Goal: Obtain resource: Download file/media

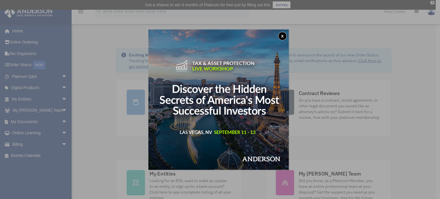
click at [284, 39] on button "x" at bounding box center [282, 36] width 9 height 9
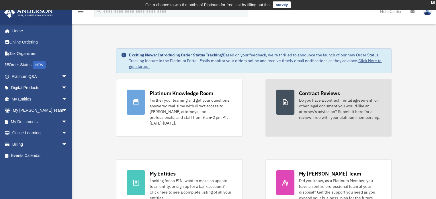
scroll to position [29, 0]
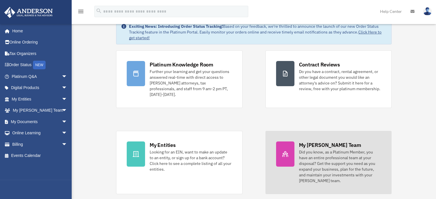
click at [324, 153] on div "Did you know, as a Platinum Member, you have an entire professional team at you…" at bounding box center [340, 166] width 82 height 34
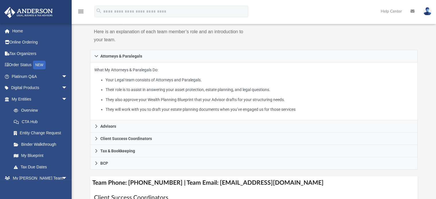
scroll to position [86, 0]
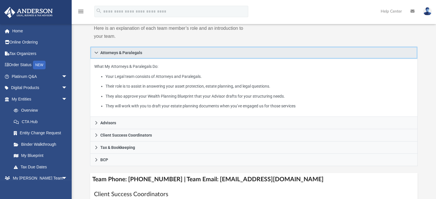
click at [96, 52] on icon at bounding box center [96, 53] width 4 height 4
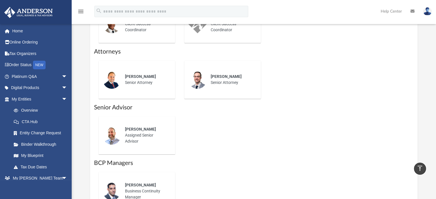
scroll to position [258, 0]
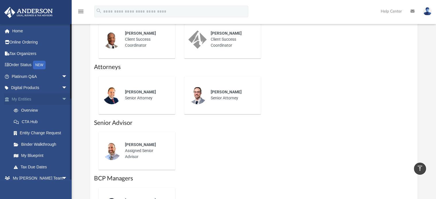
click at [62, 99] on span "arrow_drop_down" at bounding box center [67, 99] width 11 height 12
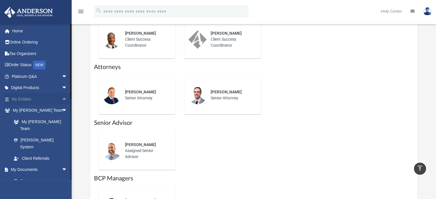
click at [62, 99] on span "arrow_drop_up" at bounding box center [67, 99] width 11 height 12
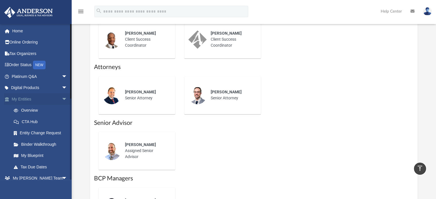
click at [62, 101] on span "arrow_drop_down" at bounding box center [67, 99] width 11 height 12
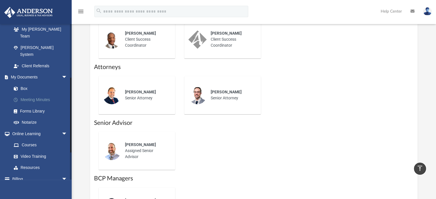
scroll to position [96, 0]
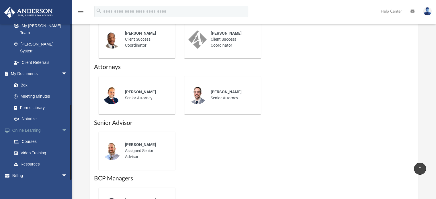
click at [62, 125] on span "arrow_drop_down" at bounding box center [67, 131] width 11 height 12
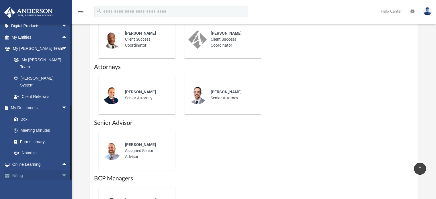
click at [62, 170] on span "arrow_drop_down" at bounding box center [67, 176] width 11 height 12
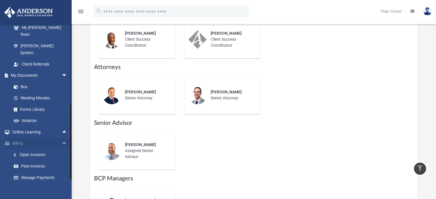
scroll to position [96, 0]
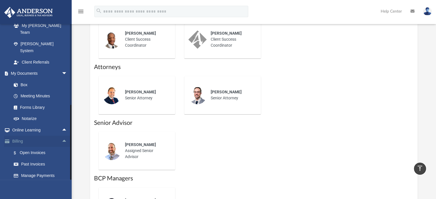
click at [62, 136] on span "arrow_drop_up" at bounding box center [67, 142] width 11 height 12
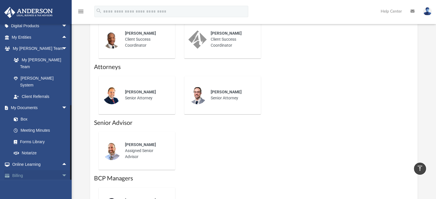
scroll to position [62, 0]
click at [62, 102] on span "arrow_drop_down" at bounding box center [67, 108] width 11 height 12
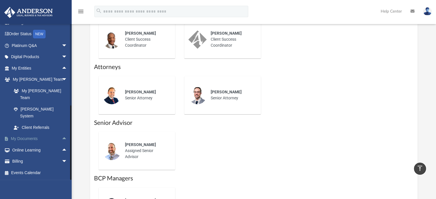
scroll to position [17, 0]
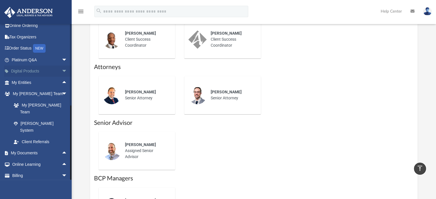
click at [62, 70] on span "arrow_drop_down" at bounding box center [67, 72] width 11 height 12
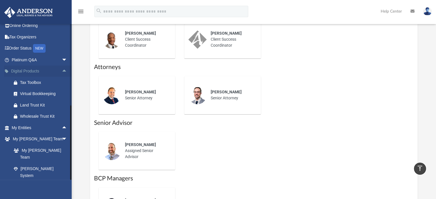
click at [62, 71] on span "arrow_drop_up" at bounding box center [67, 72] width 11 height 12
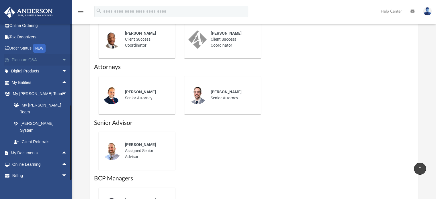
click at [62, 60] on span "arrow_drop_down" at bounding box center [67, 60] width 11 height 12
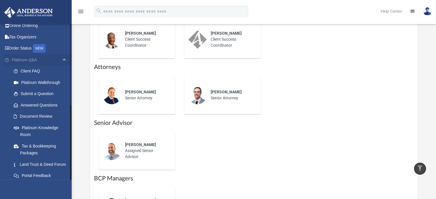
click at [62, 60] on span "arrow_drop_up" at bounding box center [67, 60] width 11 height 12
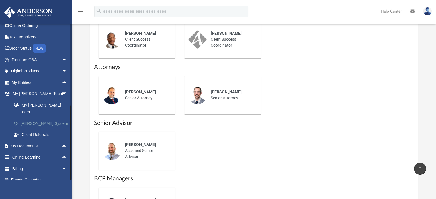
click at [50, 118] on link "[PERSON_NAME] System" at bounding box center [42, 123] width 68 height 11
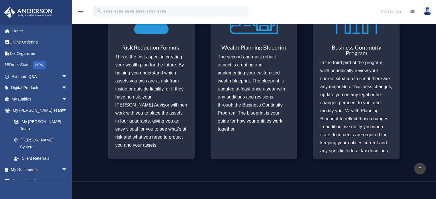
scroll to position [374, 0]
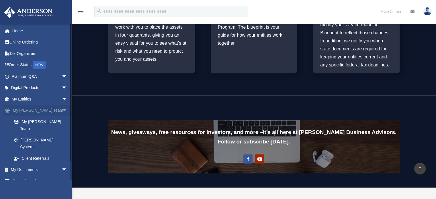
click at [62, 109] on span "arrow_drop_down" at bounding box center [67, 111] width 11 height 12
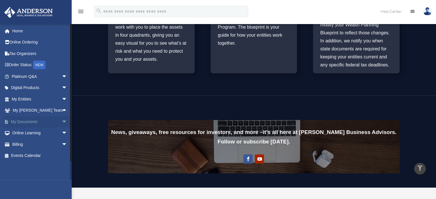
click at [62, 123] on span "arrow_drop_down" at bounding box center [67, 122] width 11 height 12
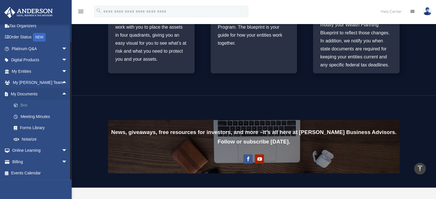
click at [29, 105] on link "Box" at bounding box center [42, 105] width 68 height 11
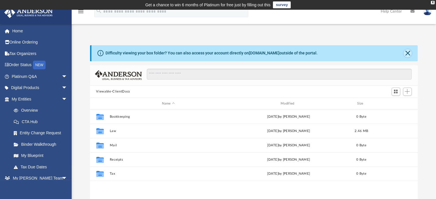
scroll to position [126, 323]
click at [407, 51] on button "Close" at bounding box center [408, 53] width 8 height 8
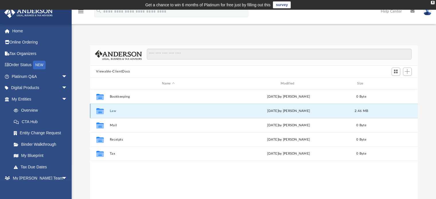
click at [115, 111] on button "Law" at bounding box center [168, 111] width 118 height 4
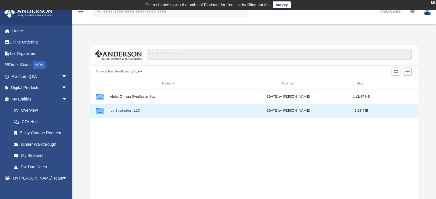
click at [129, 110] on button "ivy Strategies, LLC" at bounding box center [168, 111] width 118 height 4
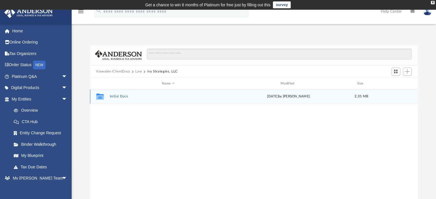
click at [123, 96] on button "Initial Docs" at bounding box center [168, 97] width 118 height 4
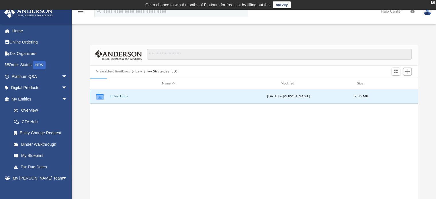
click at [123, 96] on button "Initial Docs" at bounding box center [168, 97] width 118 height 4
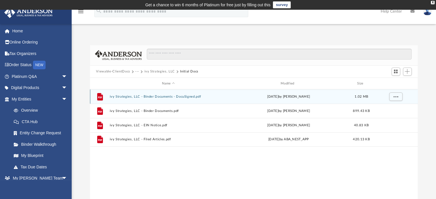
click at [136, 96] on button "ivy Strategies, LLC - Binder Documents - DocuSigned.pdf" at bounding box center [168, 97] width 118 height 4
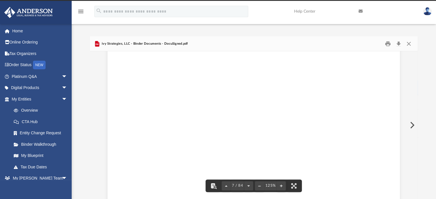
scroll to position [0, 0]
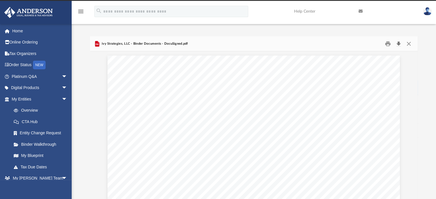
click at [399, 43] on button "Download" at bounding box center [399, 43] width 10 height 9
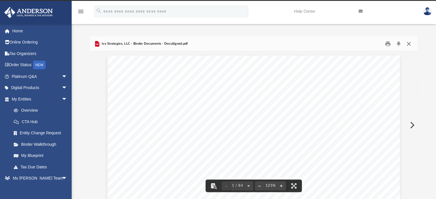
click at [410, 44] on button "Close" at bounding box center [409, 43] width 10 height 9
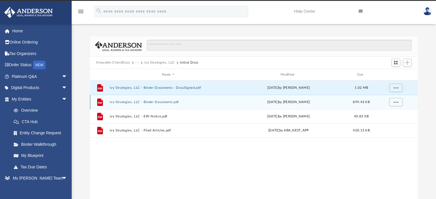
click at [156, 101] on button "ivy Strategies, LLC - Binder Documents.pdf" at bounding box center [168, 102] width 118 height 4
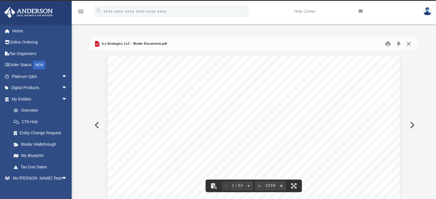
click at [409, 45] on button "Close" at bounding box center [409, 43] width 10 height 9
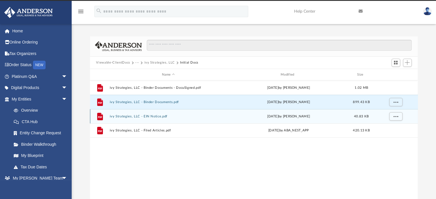
click at [154, 117] on button "ivy Strategies, LLC - EIN Notice.pdf" at bounding box center [168, 117] width 118 height 4
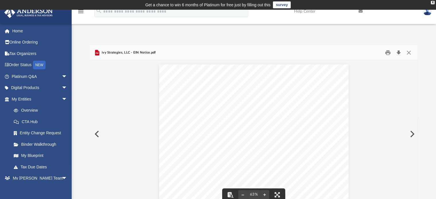
click at [399, 51] on button "Download" at bounding box center [399, 52] width 10 height 9
click at [408, 54] on button "Close" at bounding box center [409, 52] width 10 height 9
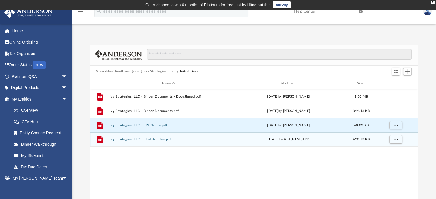
click at [147, 140] on button "ivy Strategies, LLC - Filed Articles.pdf" at bounding box center [168, 140] width 118 height 4
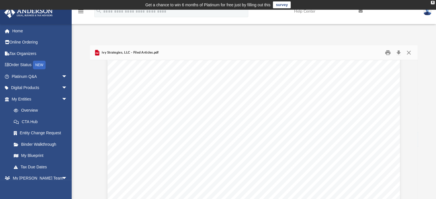
scroll to position [597, 0]
click at [48, 144] on link "Binder Walkthrough" at bounding box center [42, 144] width 68 height 11
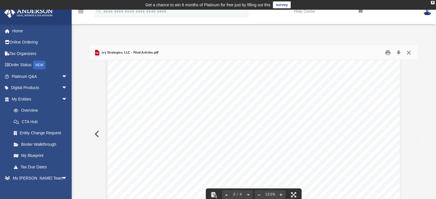
click at [410, 52] on button "Close" at bounding box center [409, 52] width 10 height 9
